Goal: Task Accomplishment & Management: Manage account settings

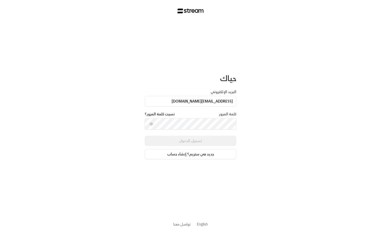
click at [102, 146] on div "حياك البريد الإلكتروني [EMAIL_ADDRESS][DOMAIN_NAME] كلمة المرور نسيت كلمة المرو…" at bounding box center [190, 118] width 381 height 237
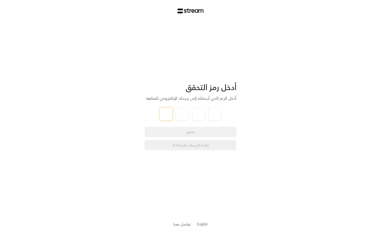
type input "1"
type input "4"
type input "3"
type input "5"
type input "7"
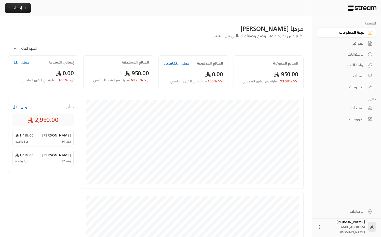
click at [161, 37] on div "مرحبًا [PERSON_NAME] اطلع على نظرة عامة توضح وضعك المالي من ستريم" at bounding box center [156, 31] width 301 height 14
click at [48, 183] on div "متأخر عرض الكل 2,990.00 [PERSON_NAME] 1,495.00 رقم 66 مرة واحدة [PERSON_NAME] 1…" at bounding box center [45, 195] width 74 height 199
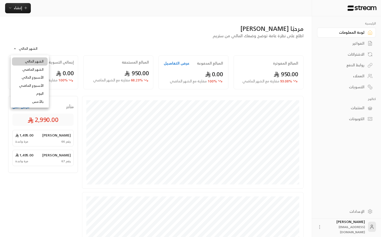
click at [26, 46] on body "**********" at bounding box center [190, 118] width 381 height 237
click at [89, 42] on div at bounding box center [190, 118] width 381 height 237
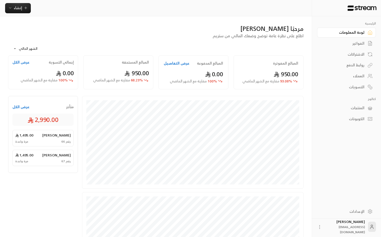
click at [362, 44] on div "الفواتير" at bounding box center [344, 43] width 41 height 5
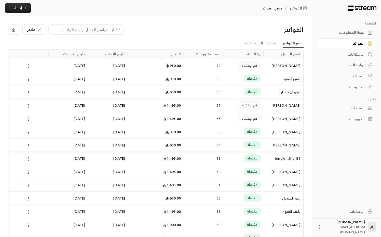
click at [208, 38] on div "الفواتير فلاتر" at bounding box center [156, 31] width 301 height 14
